Goal: Check status: Check status

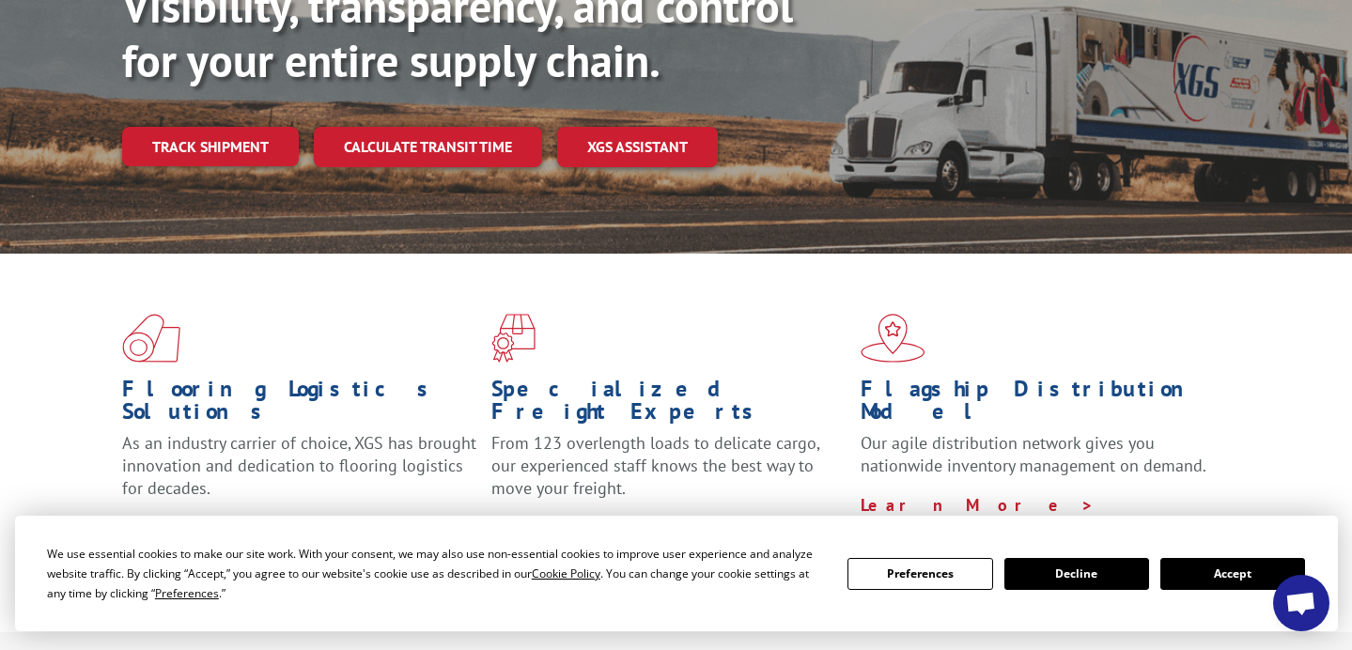
scroll to position [338, 0]
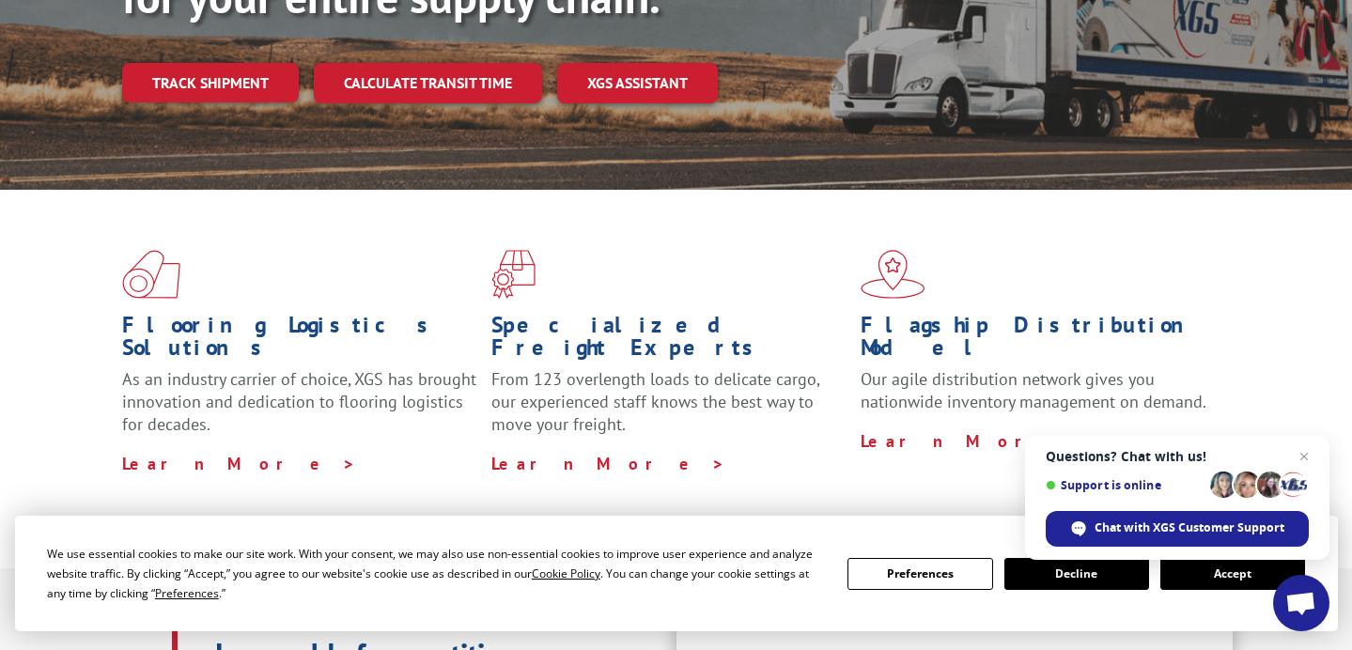
click at [1253, 580] on button "Accept" at bounding box center [1232, 574] width 145 height 32
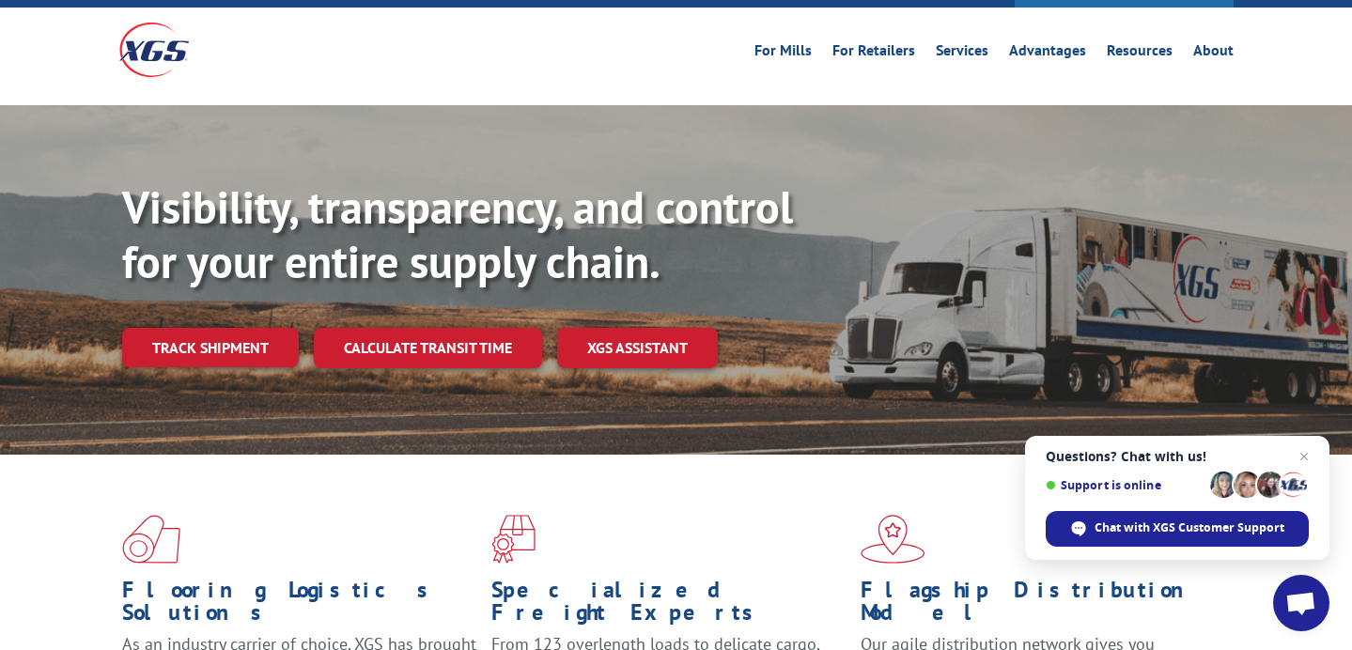
scroll to position [75, 0]
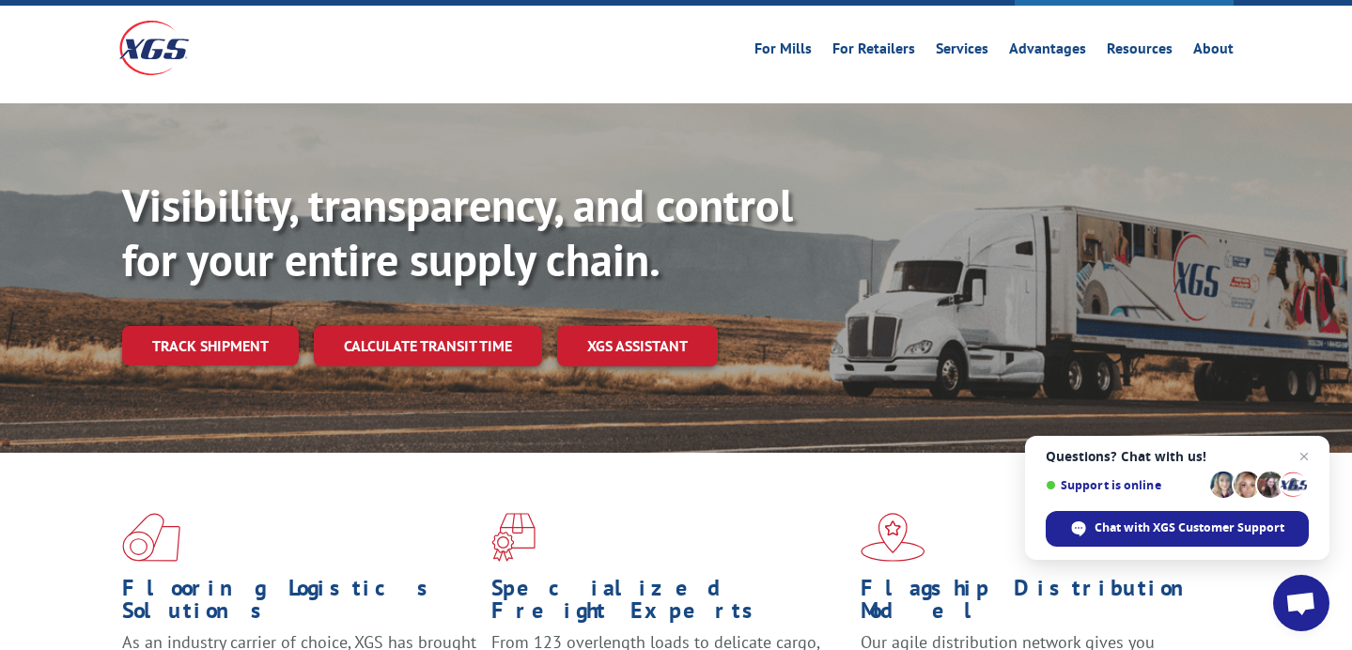
click at [219, 325] on div "Visibility, transparency, and control for your entire supply chain. Track shipm…" at bounding box center [737, 309] width 1230 height 262
click at [230, 326] on link "Track shipment" at bounding box center [210, 345] width 177 height 39
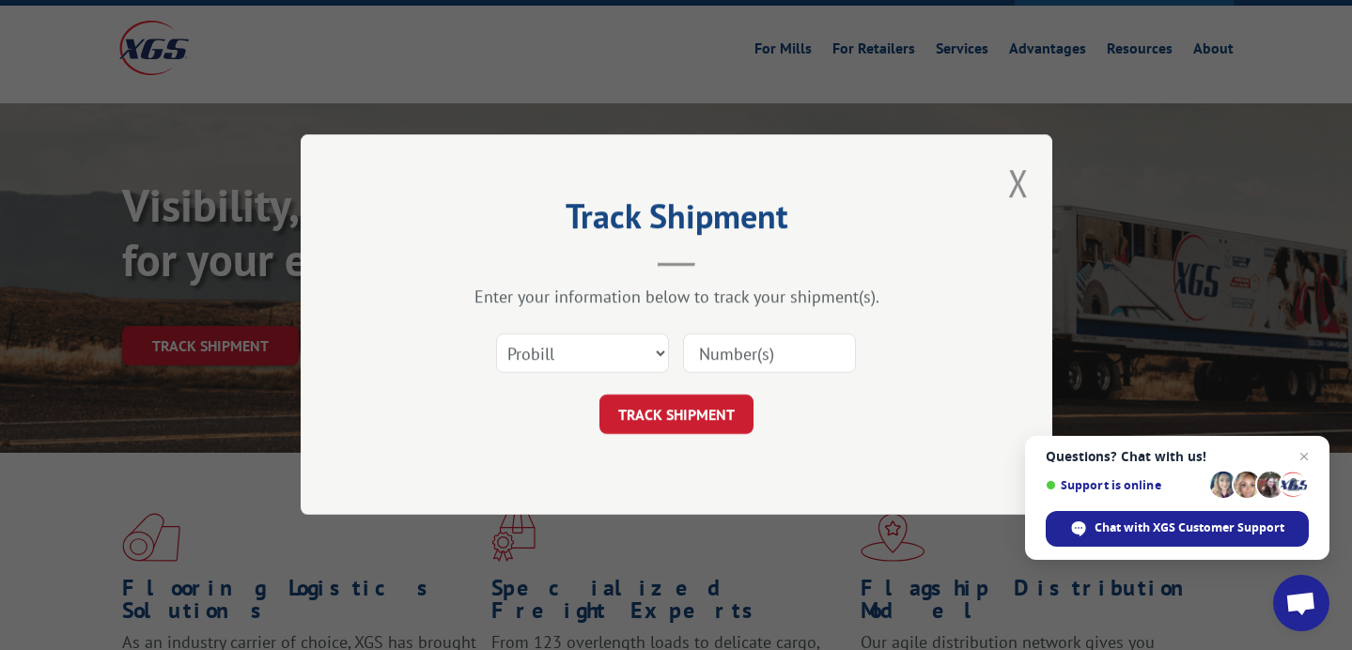
click at [733, 348] on input at bounding box center [769, 353] width 173 height 39
type input "17402136"
click at [680, 431] on button "TRACK SHIPMENT" at bounding box center [676, 415] width 154 height 39
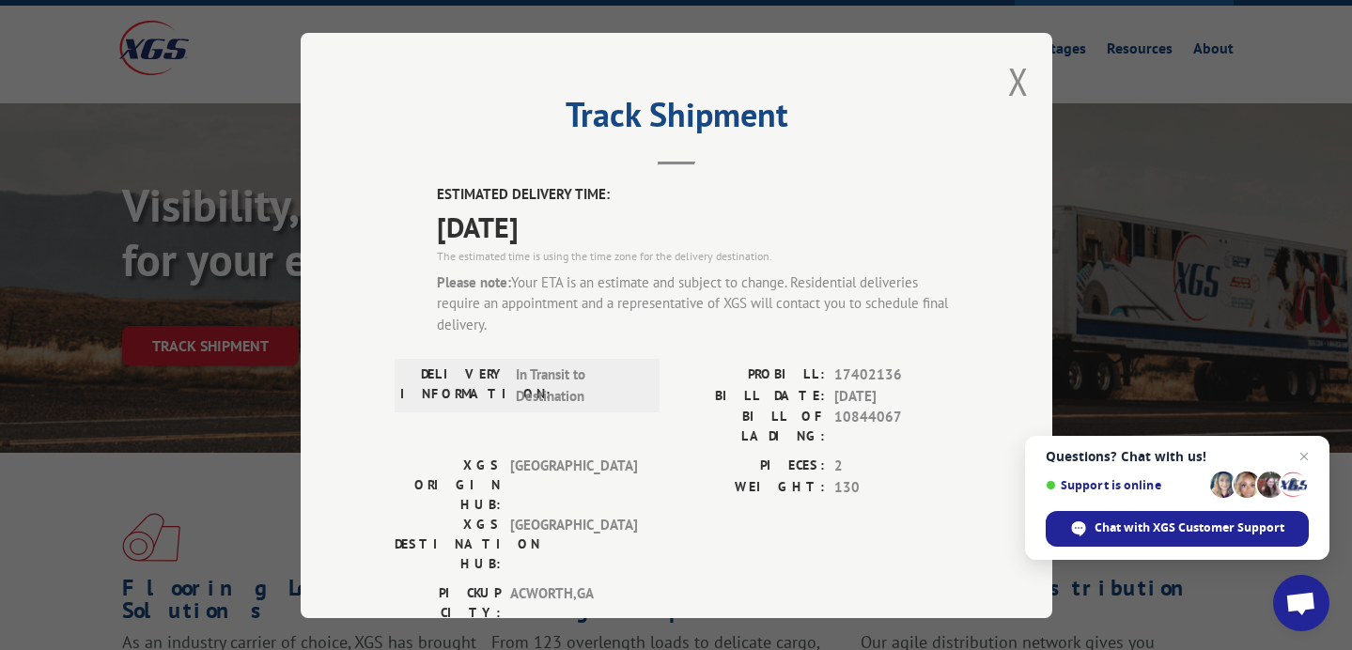
click at [699, 375] on label "PROBILL:" at bounding box center [750, 376] width 148 height 22
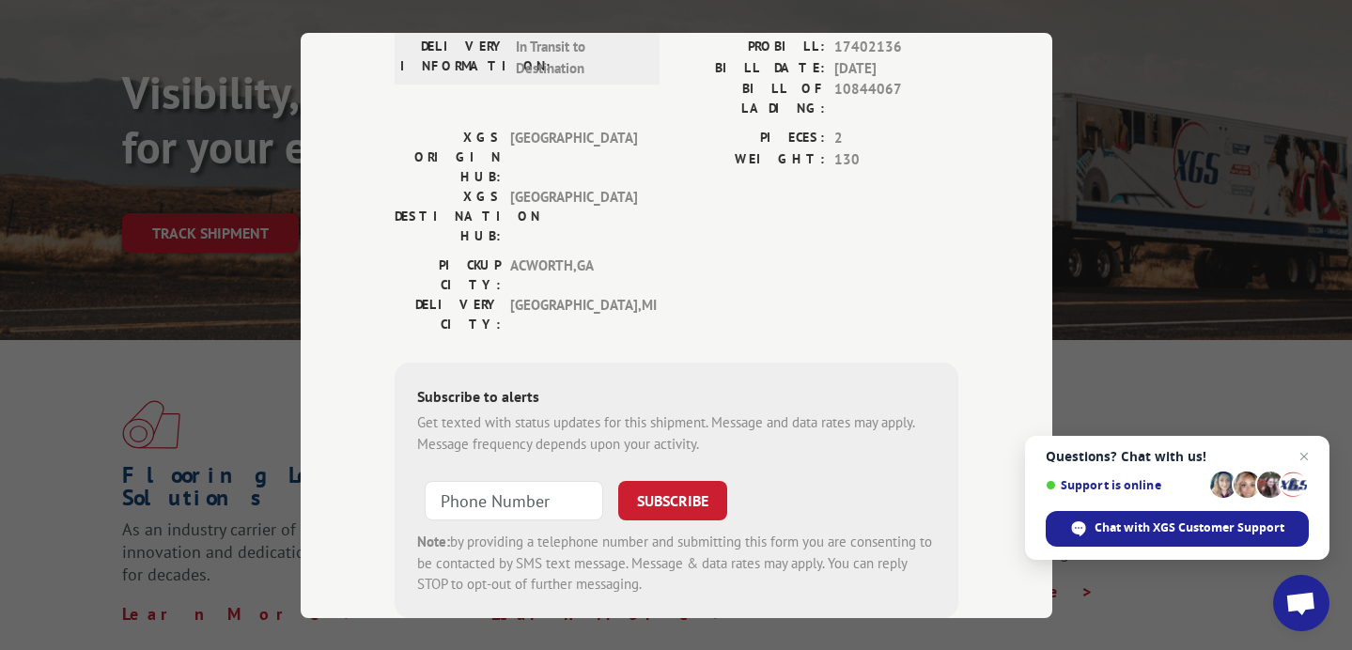
scroll to position [346, 0]
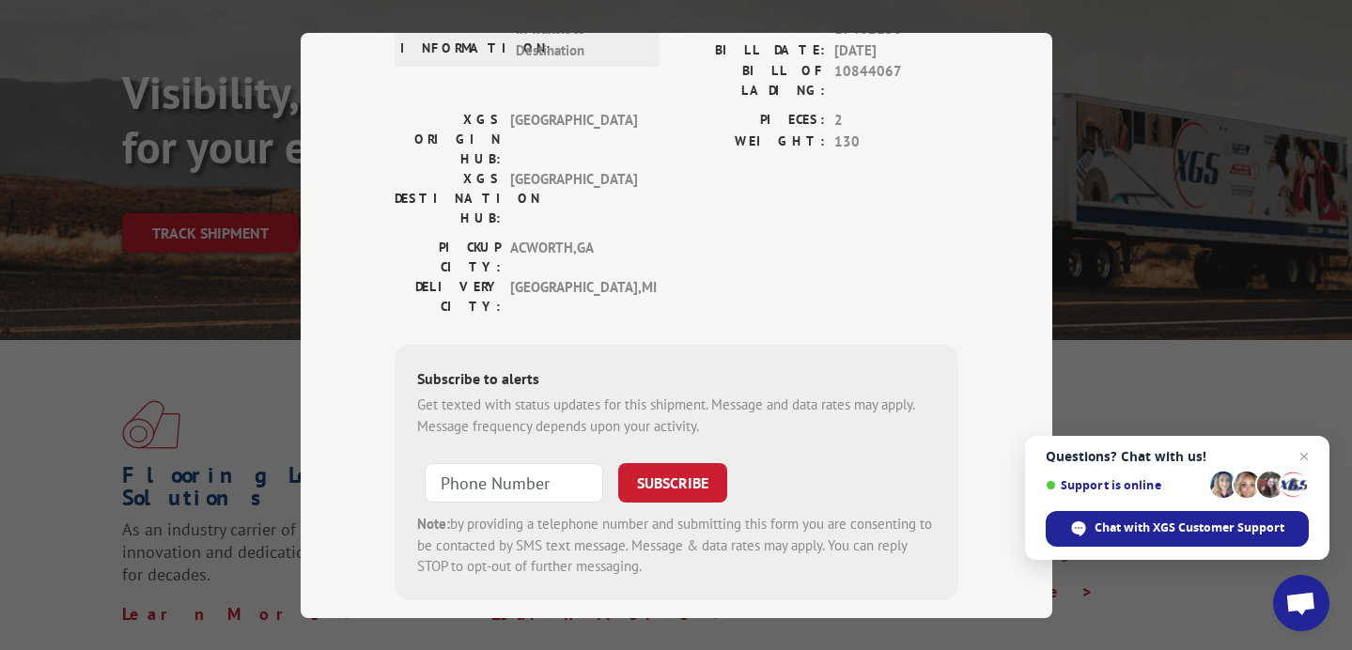
drag, startPoint x: 546, startPoint y: 408, endPoint x: 605, endPoint y: 544, distance: 148.5
click at [605, 544] on div "Track Shipment ESTIMATED DELIVERY TIME: [DATE] The estimated time is using the …" at bounding box center [677, 325] width 752 height 585
click at [944, 345] on div "Subscribe to alerts Get texted with status updates for this shipment. Message a…" at bounding box center [677, 473] width 564 height 256
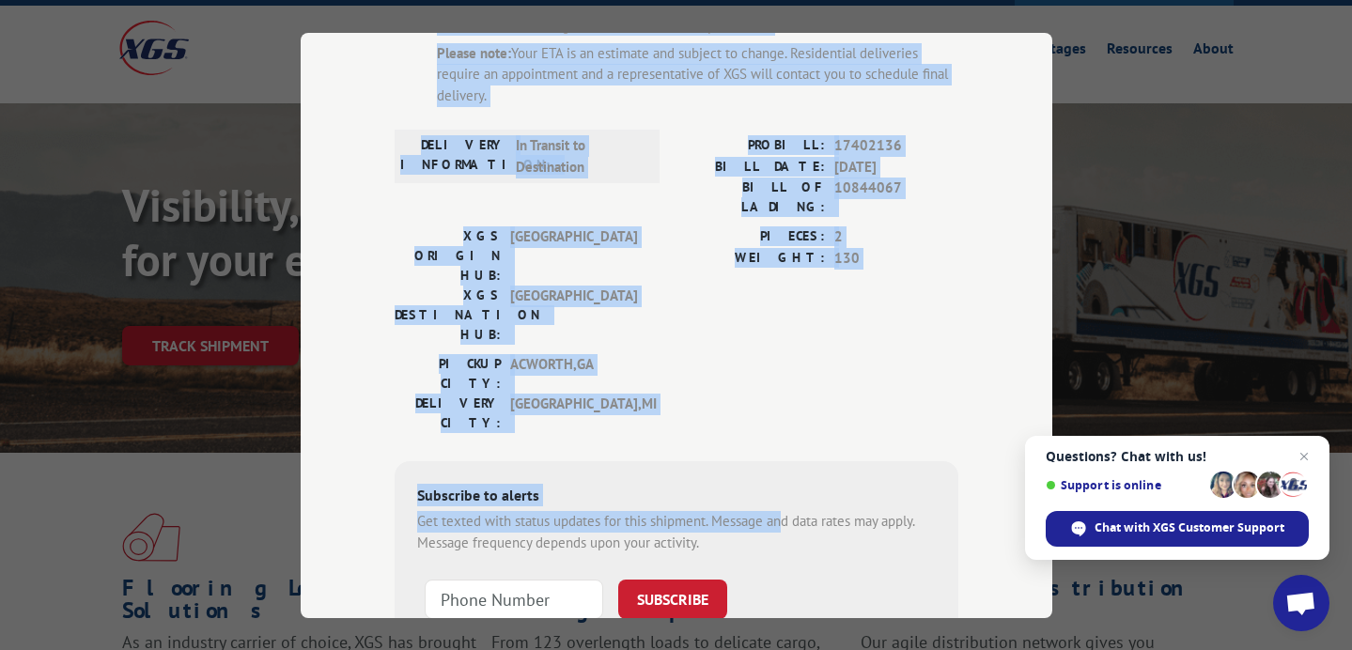
scroll to position [166, 0]
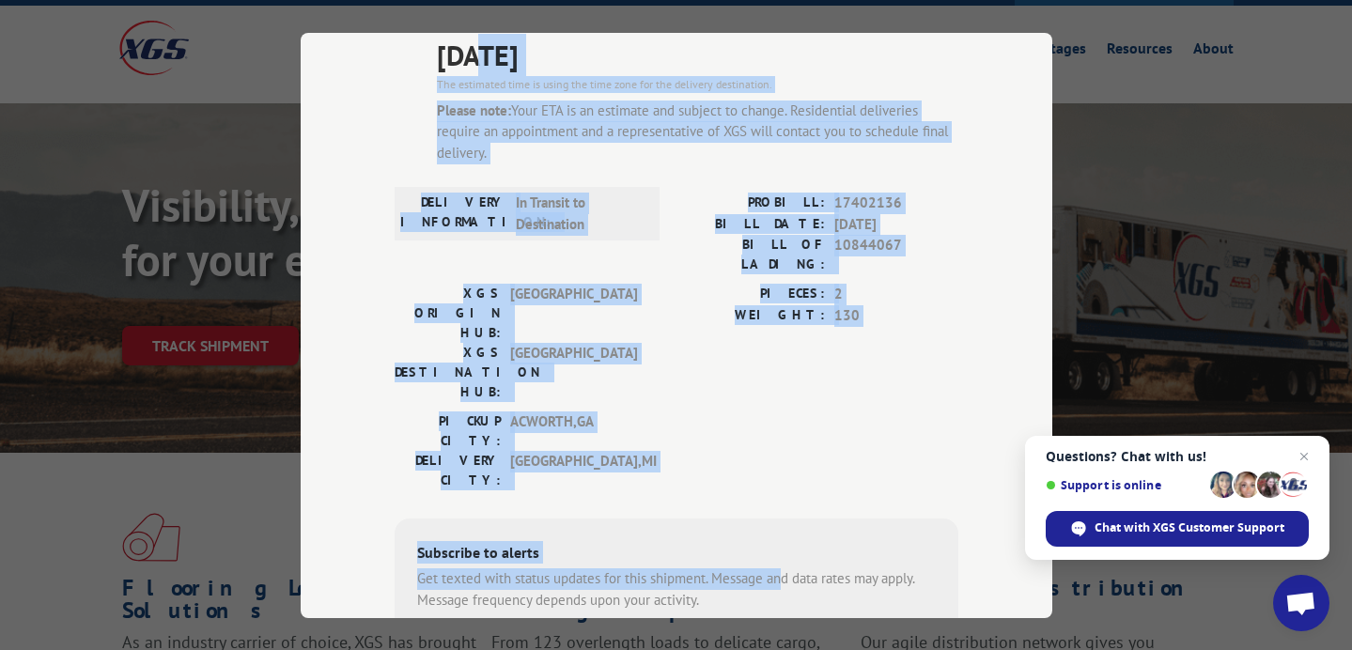
drag, startPoint x: 784, startPoint y: 283, endPoint x: 487, endPoint y: 35, distance: 386.8
click at [487, 35] on div "ESTIMATED DELIVERY TIME: [DATE] The estimated time is using the time zone for t…" at bounding box center [677, 393] width 564 height 762
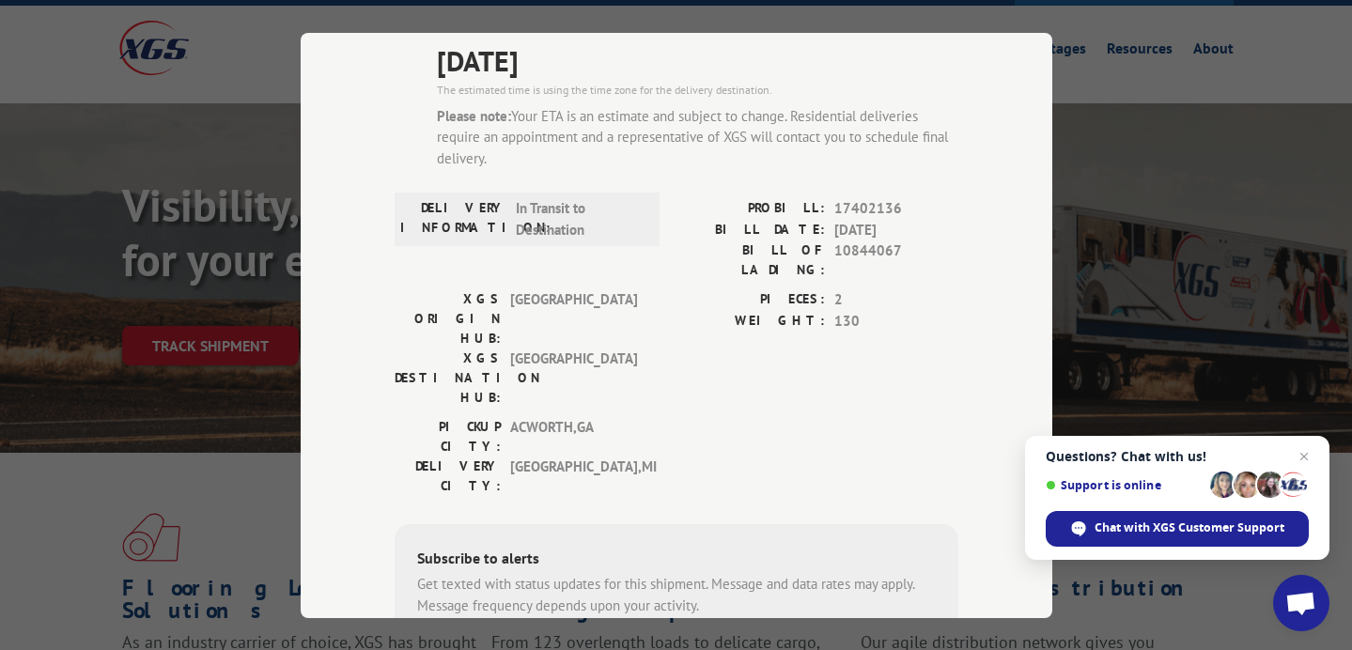
click at [528, 165] on div "Please note: Your ETA is an estimate and subject to change. Residential deliver…" at bounding box center [697, 137] width 521 height 64
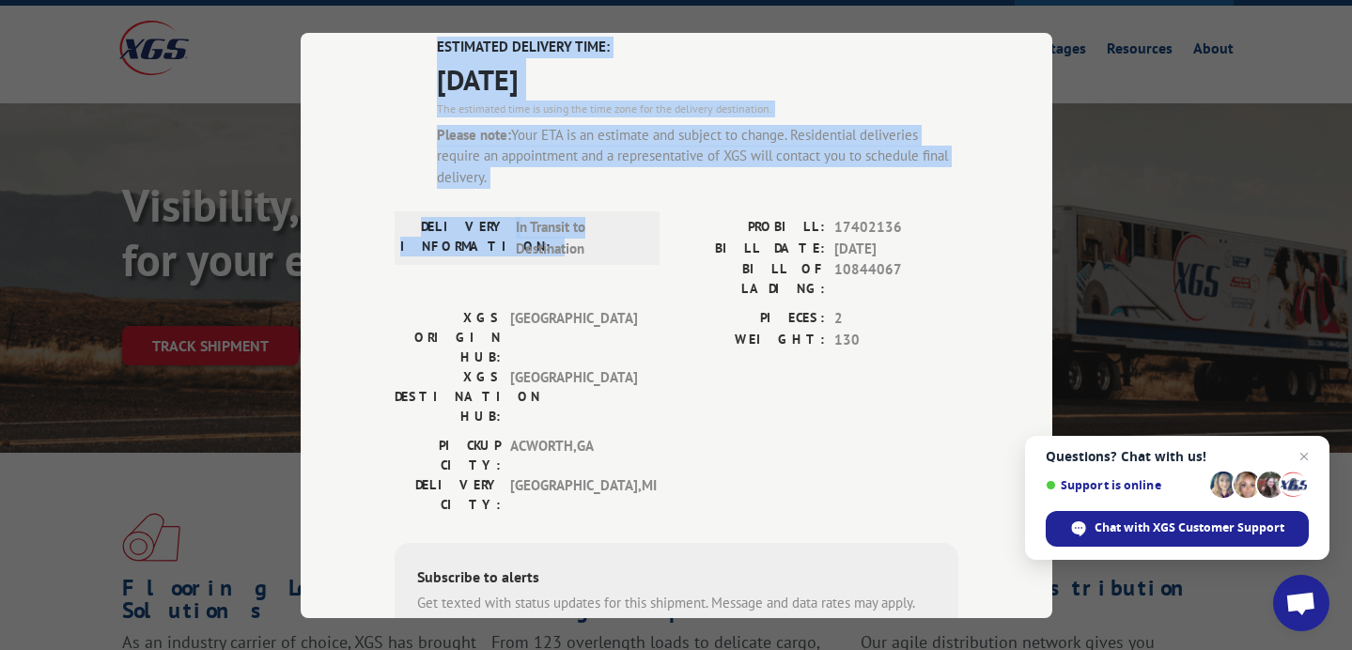
scroll to position [97, 0]
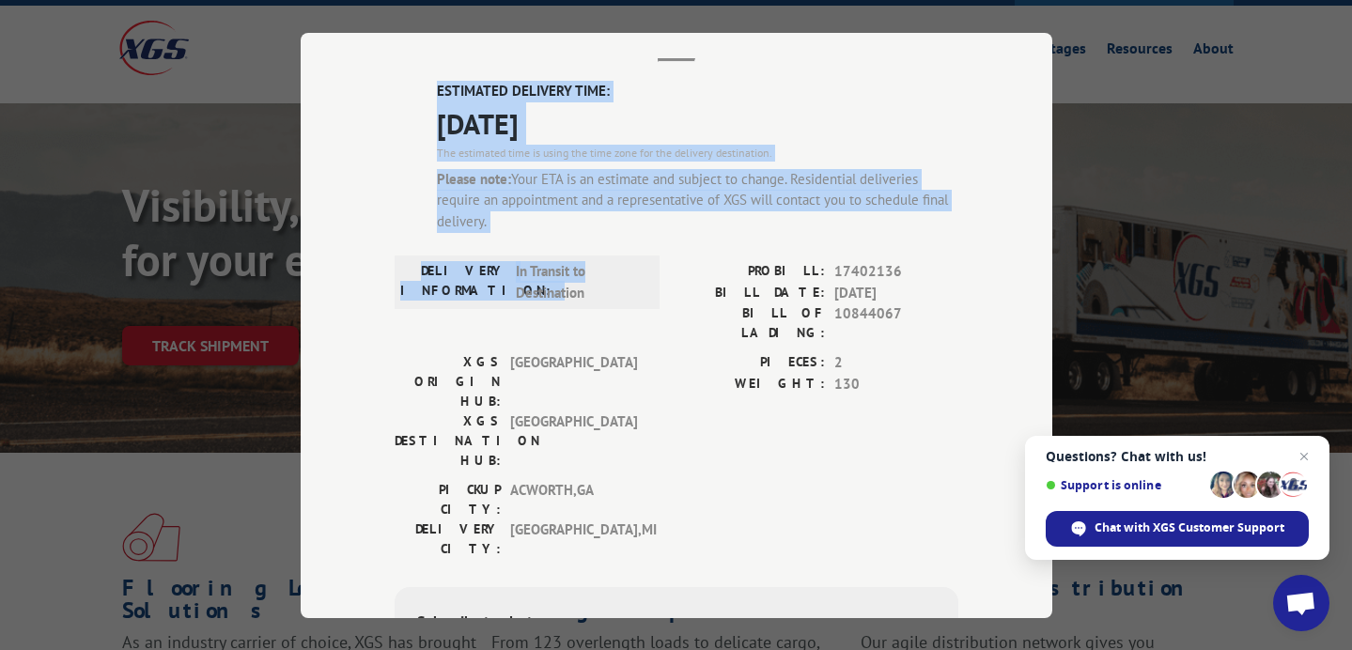
drag, startPoint x: 591, startPoint y: 210, endPoint x: 415, endPoint y: 34, distance: 249.1
click at [415, 36] on div "Track Shipment ESTIMATED DELIVERY TIME: [DATE] The estimated time is using the …" at bounding box center [677, 325] width 752 height 585
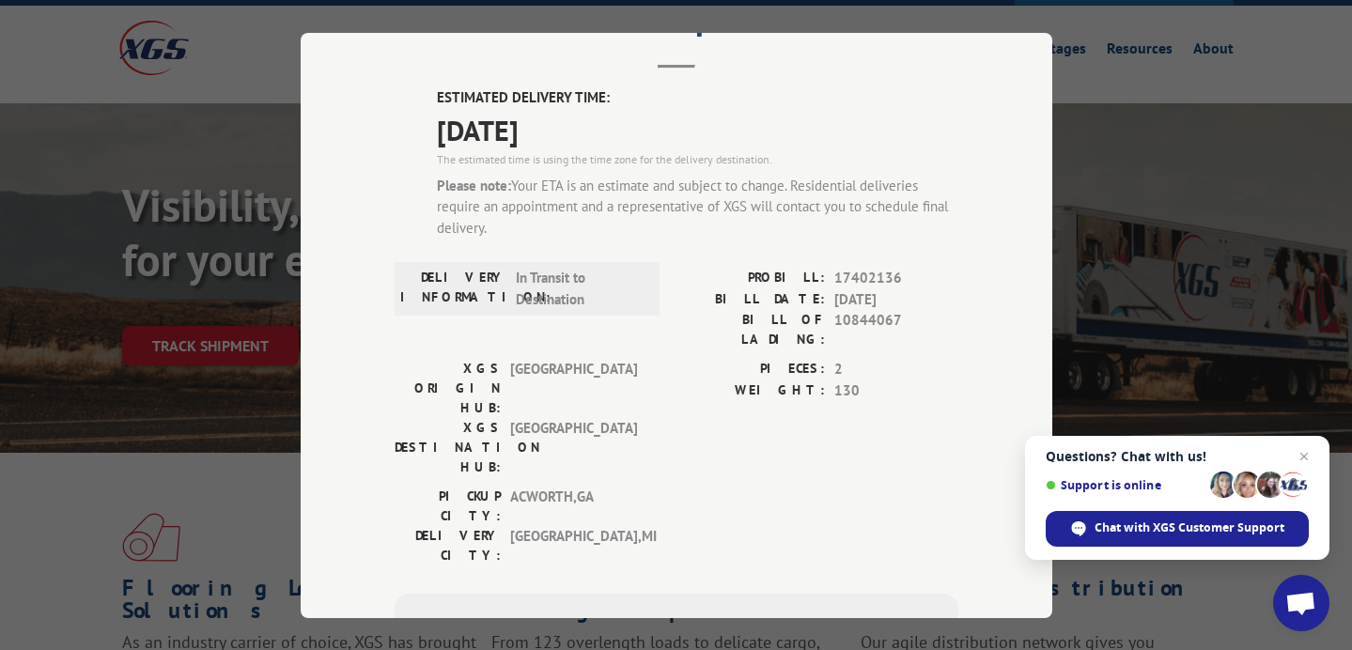
click at [496, 164] on div "The estimated time is using the time zone for the delivery destination." at bounding box center [697, 158] width 521 height 17
drag, startPoint x: 915, startPoint y: 262, endPoint x: 822, endPoint y: 281, distance: 94.9
click at [822, 281] on div "ESTIMATED DELIVERY TIME: [DATE] The estimated time is using the time zone for t…" at bounding box center [677, 468] width 564 height 762
click at [851, 281] on span "17402136" at bounding box center [896, 279] width 124 height 22
drag, startPoint x: 906, startPoint y: 277, endPoint x: 835, endPoint y: 277, distance: 70.5
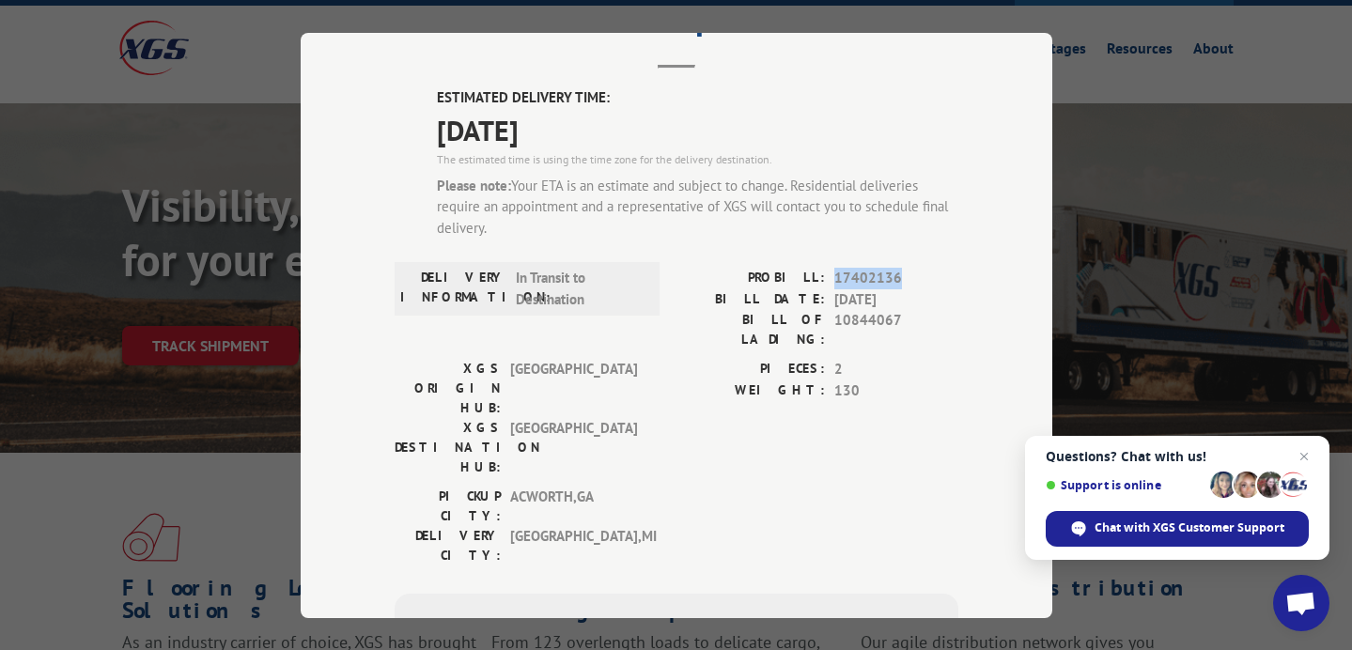
click at [835, 277] on span "17402136" at bounding box center [896, 279] width 124 height 22
copy span "17402136"
click at [1117, 178] on div "Track Shipment ESTIMATED DELIVERY TIME: [DATE] The estimated time is using the …" at bounding box center [676, 325] width 1352 height 650
click at [1286, 302] on div "Track Shipment ESTIMATED DELIVERY TIME: [DATE] The estimated time is using the …" at bounding box center [676, 325] width 1352 height 650
click at [233, 145] on div "Track Shipment ESTIMATED DELIVERY TIME: [DATE] The estimated time is using the …" at bounding box center [676, 325] width 1352 height 650
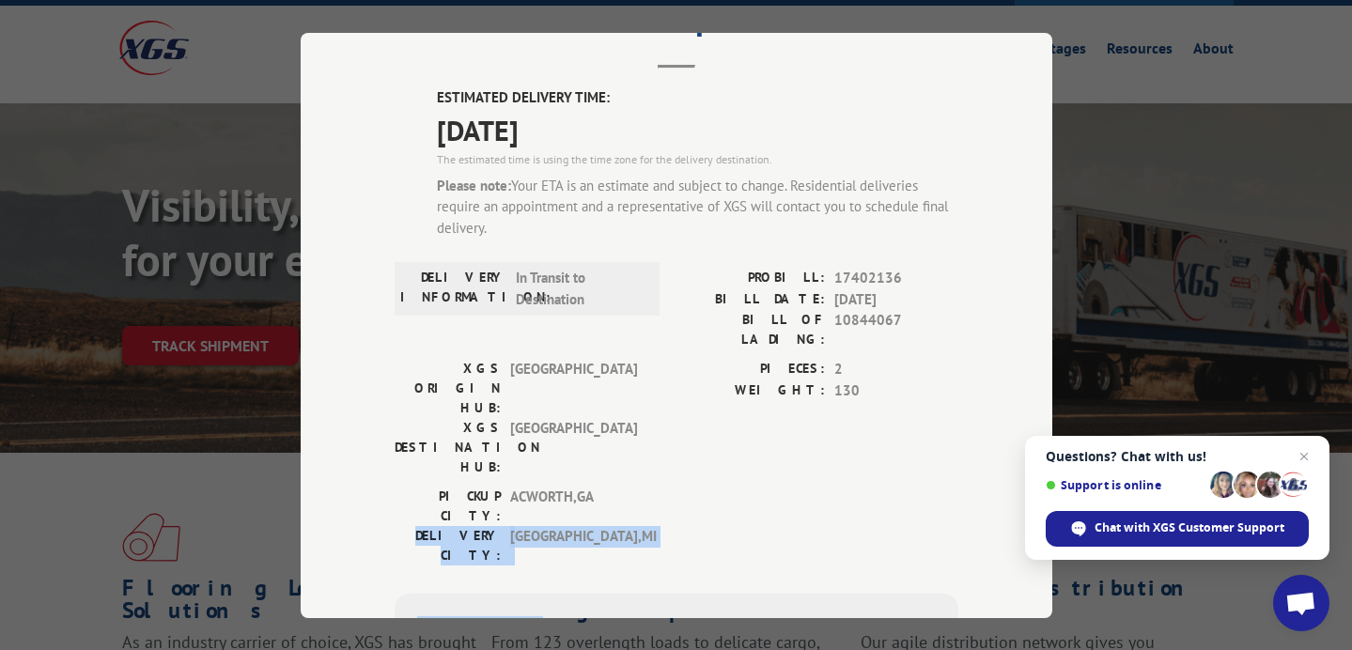
scroll to position [346, 0]
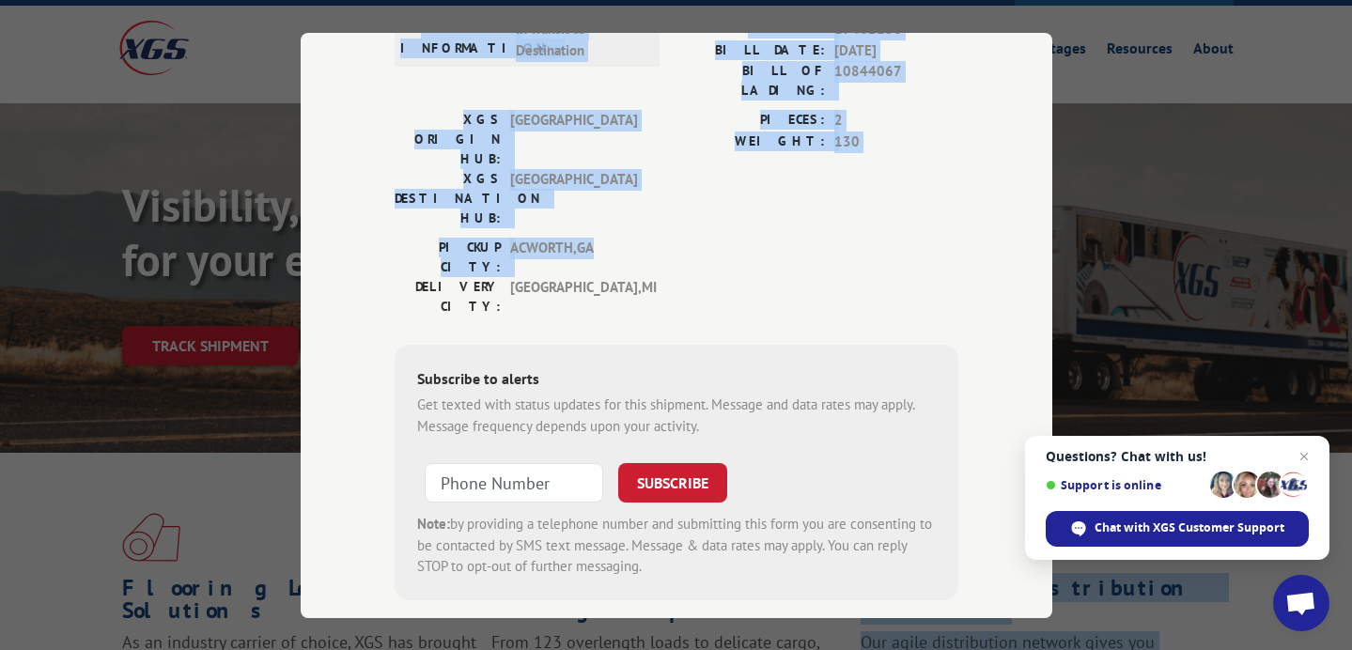
drag, startPoint x: 648, startPoint y: 432, endPoint x: 724, endPoint y: 619, distance: 201.8
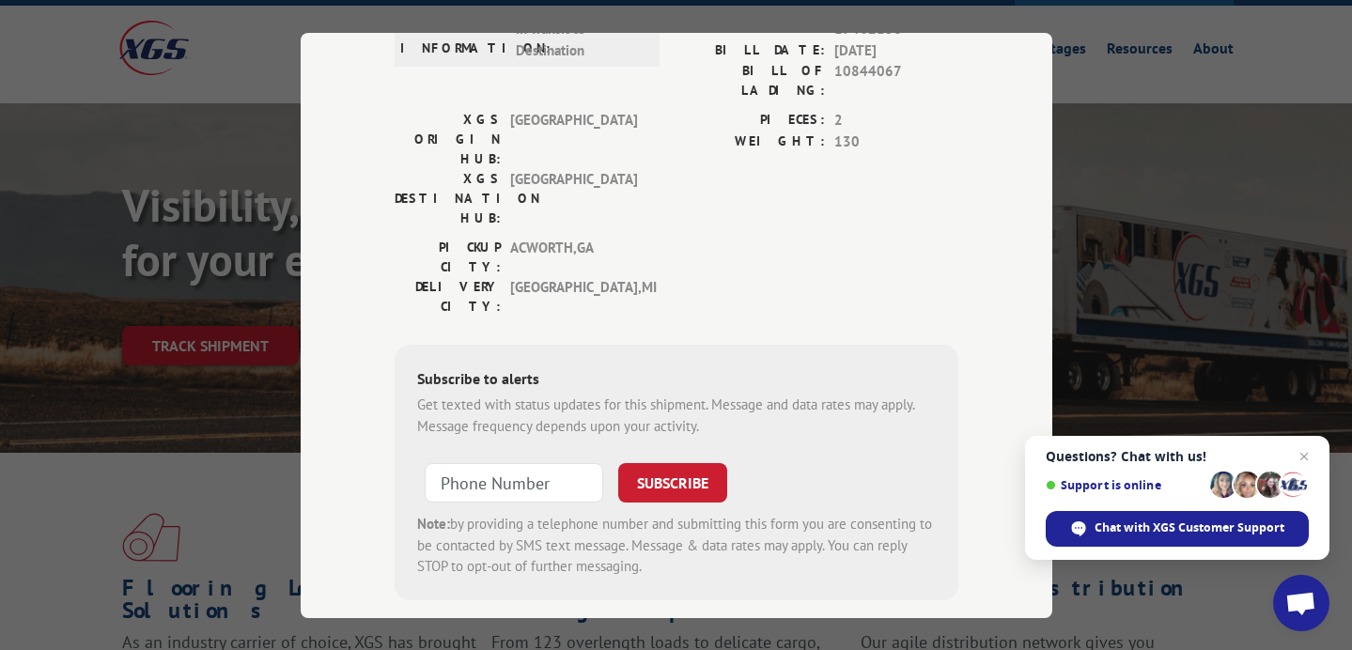
click at [962, 362] on div "Track Shipment ESTIMATED DELIVERY TIME: [DATE] The estimated time is using the …" at bounding box center [677, 325] width 752 height 585
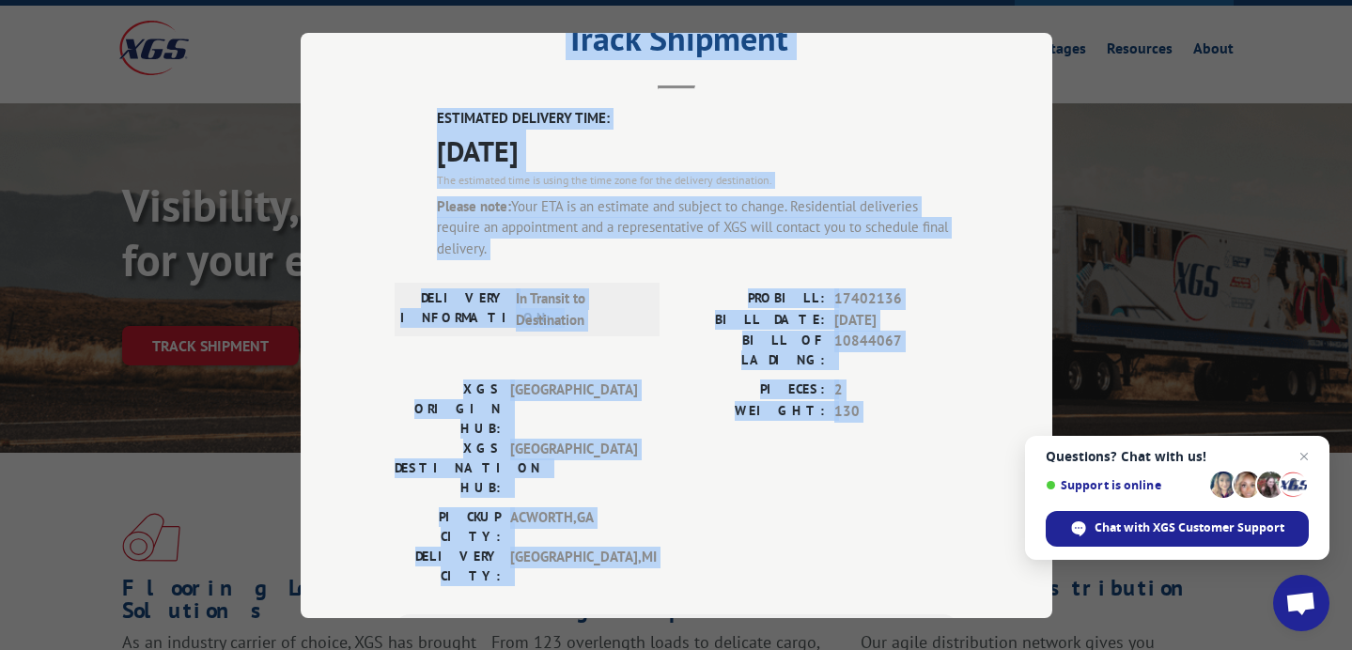
scroll to position [0, 0]
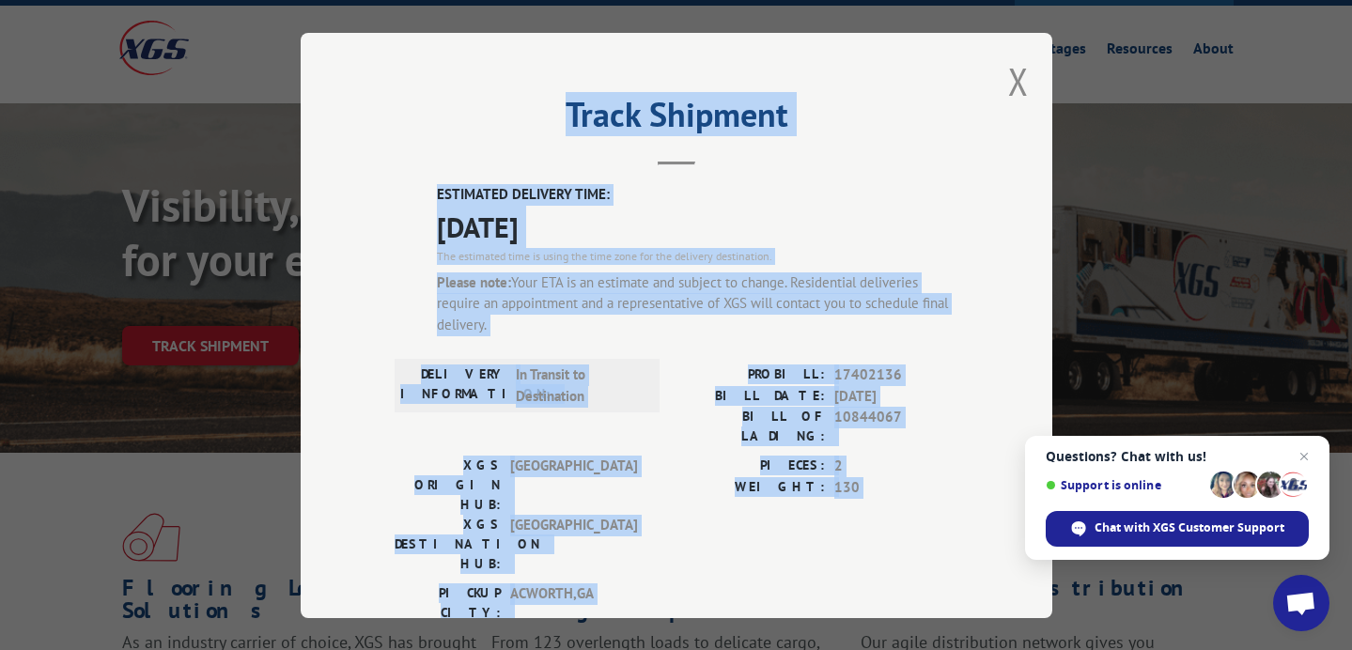
drag, startPoint x: 876, startPoint y: 342, endPoint x: 485, endPoint y: 106, distance: 456.4
click at [485, 106] on div "Track Shipment ESTIMATED DELIVERY TIME: [DATE] The estimated time is using the …" at bounding box center [677, 325] width 752 height 585
click at [1009, 85] on button "Close modal" at bounding box center [1018, 81] width 21 height 50
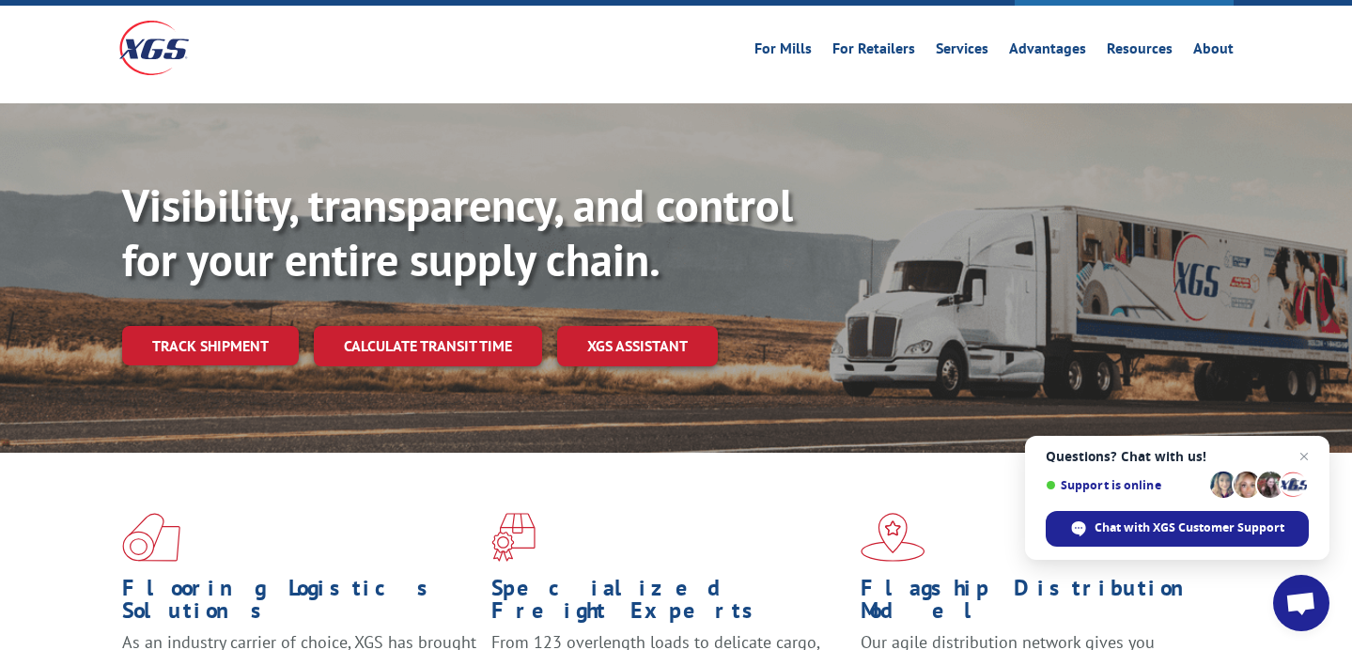
click at [1262, 6] on div "For [PERSON_NAME] For Retailers Services Advantages Resources About For [PERSON…" at bounding box center [676, 48] width 1352 height 84
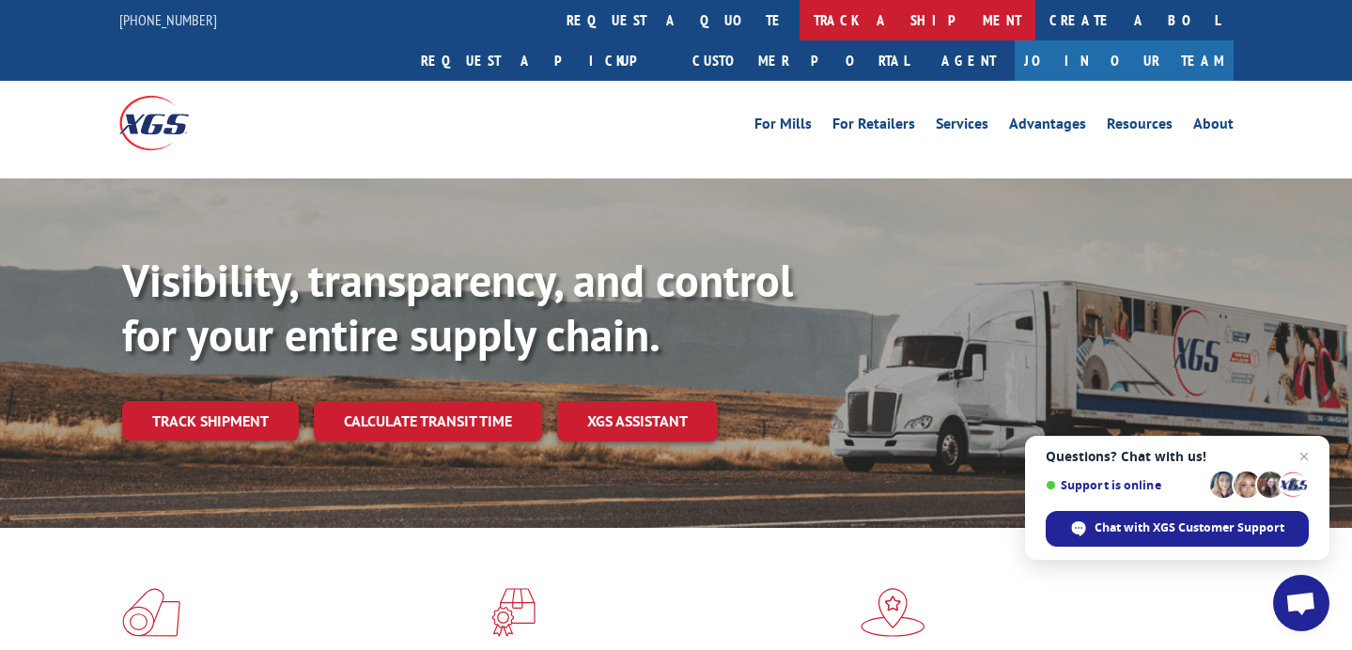
click at [799, 26] on link "track a shipment" at bounding box center [917, 20] width 236 height 40
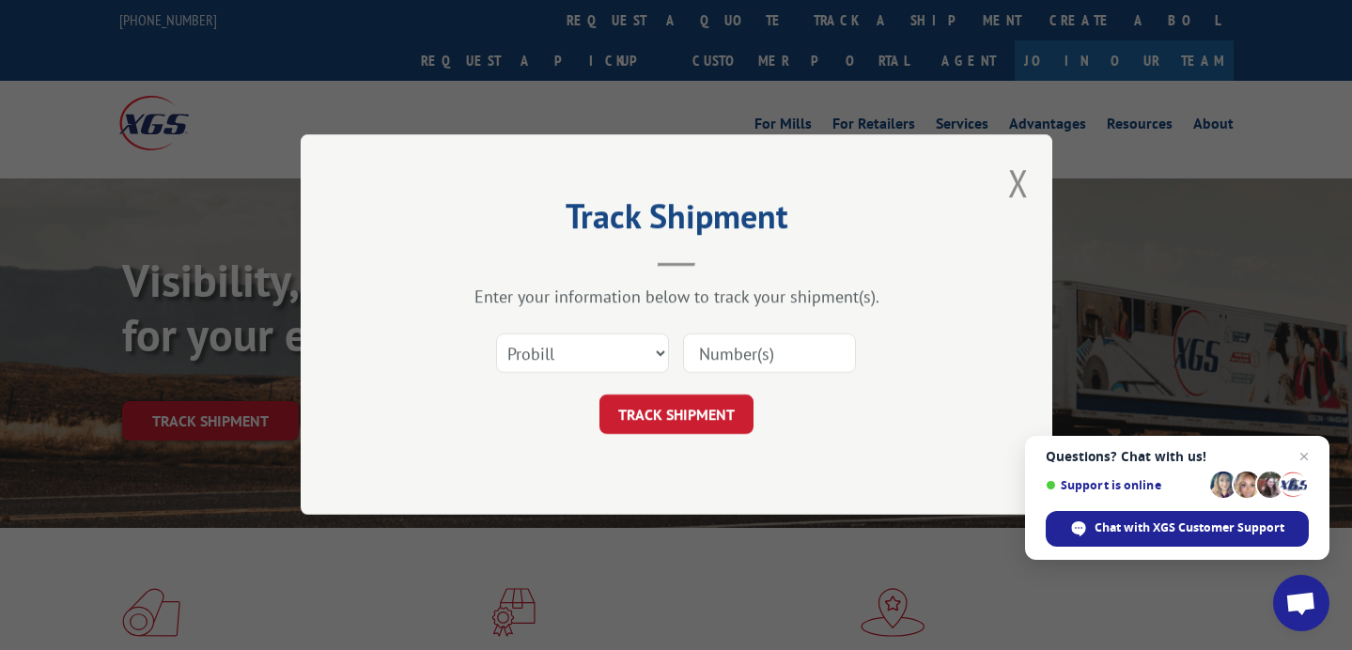
click at [721, 347] on input at bounding box center [769, 353] width 173 height 39
paste input "17402136"
type input "17402136"
click at [728, 422] on button "TRACK SHIPMENT" at bounding box center [676, 415] width 154 height 39
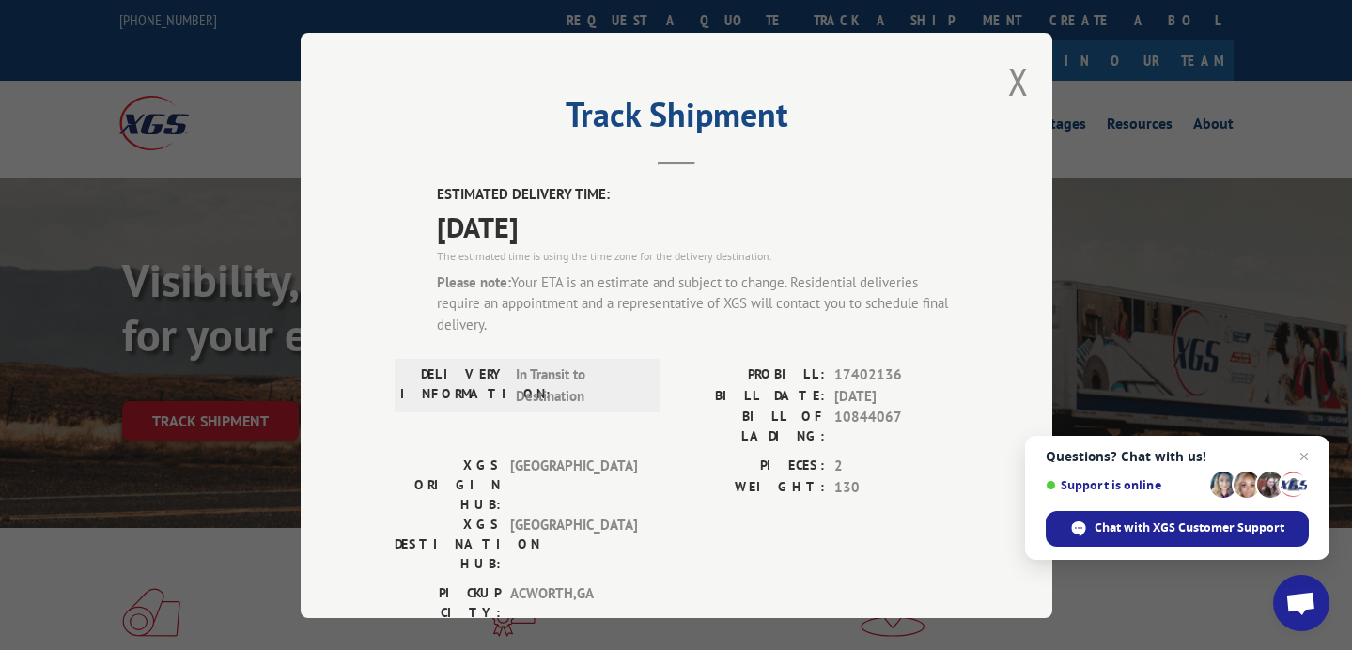
drag, startPoint x: 795, startPoint y: 337, endPoint x: 687, endPoint y: 176, distance: 194.4
click at [681, 170] on div "Track Shipment ESTIMATED DELIVERY TIME: [DATE] The estimated time is using the …" at bounding box center [677, 325] width 752 height 585
click at [687, 183] on div "Track Shipment ESTIMATED DELIVERY TIME: [DATE] The estimated time is using the …" at bounding box center [677, 325] width 752 height 585
